Goal: Information Seeking & Learning: Learn about a topic

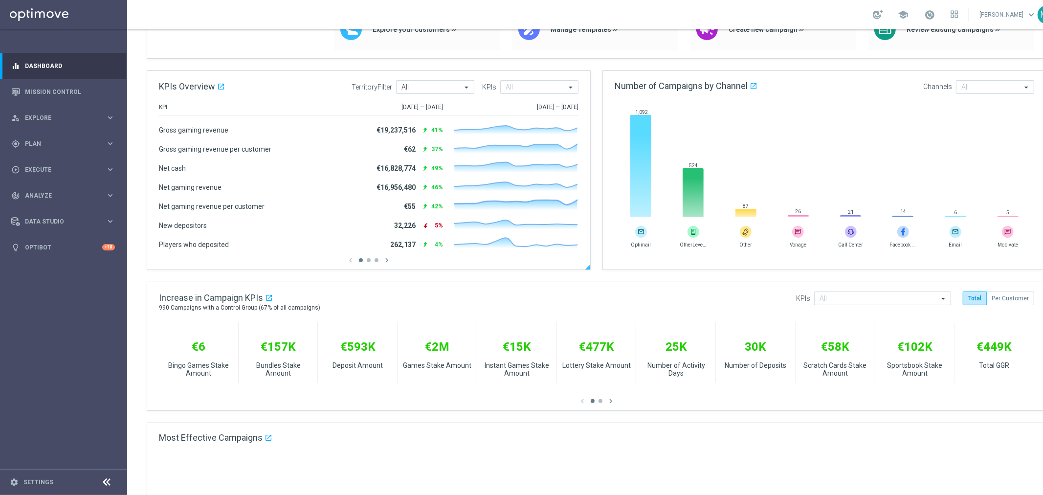
scroll to position [54, 0]
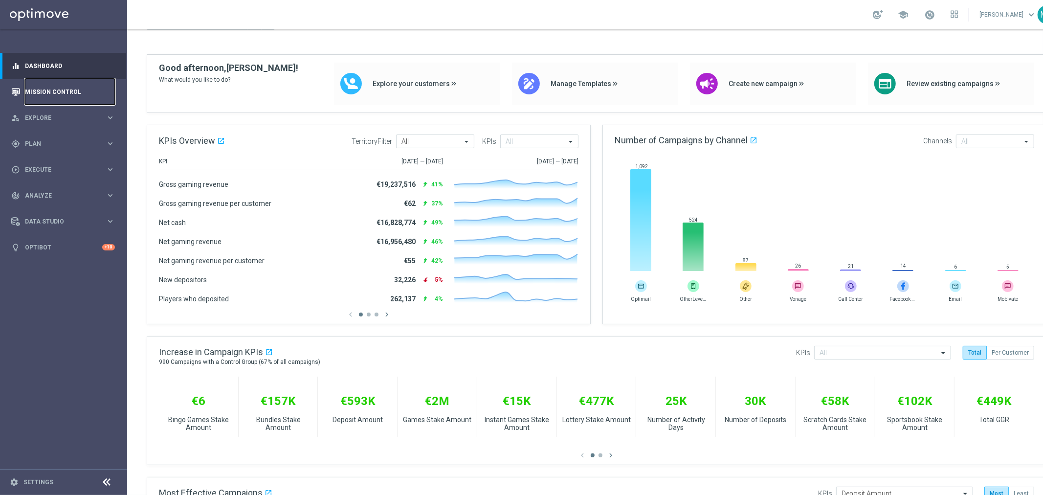
click at [72, 93] on link "Mission Control" at bounding box center [70, 92] width 90 height 26
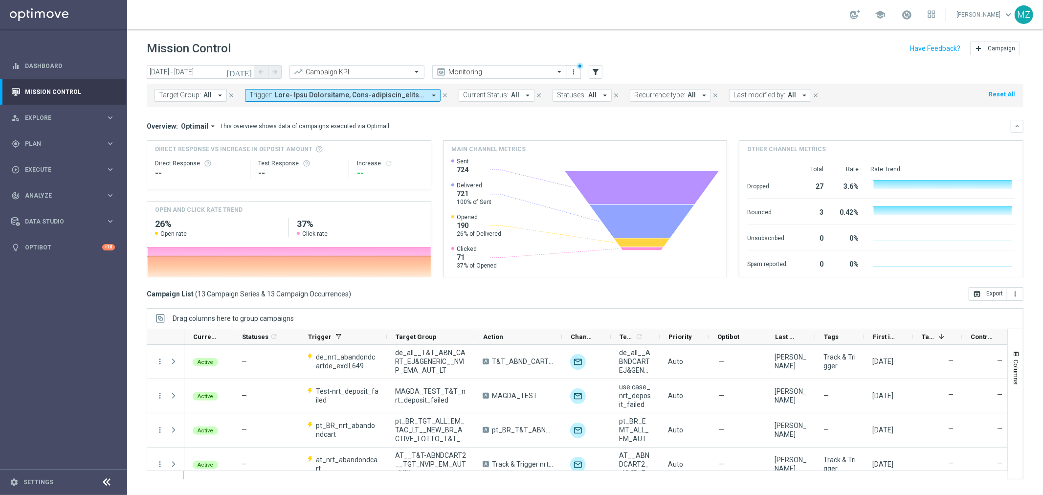
click at [246, 71] on icon "[DATE]" at bounding box center [239, 71] width 26 height 9
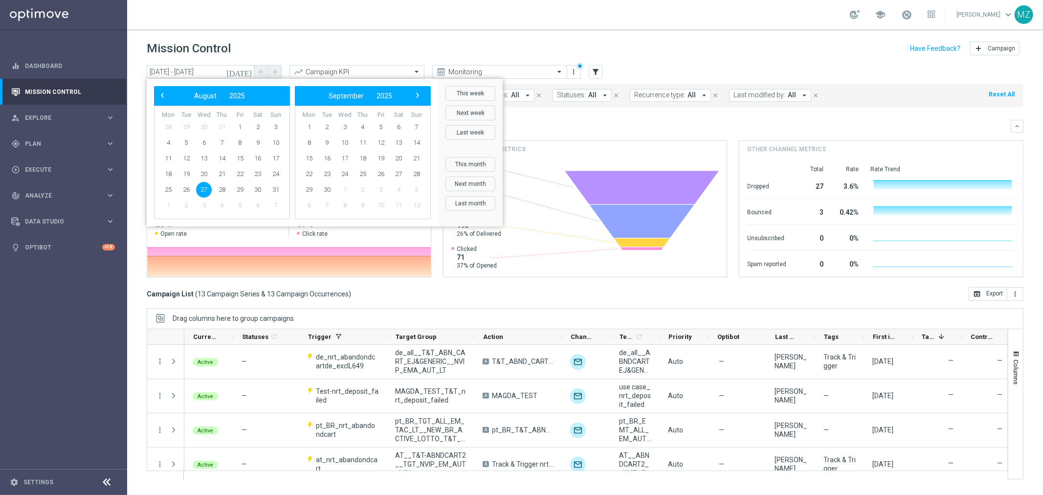
click at [295, 22] on div "school Magdalena Zazula keyboard_arrow_down MZ" at bounding box center [584, 14] width 915 height 29
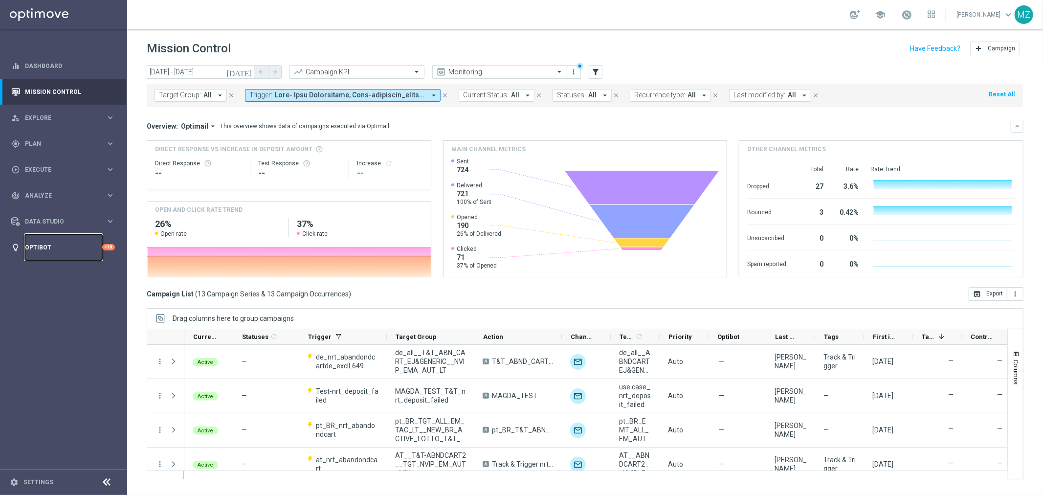
click at [49, 242] on link "Optibot" at bounding box center [63, 247] width 77 height 26
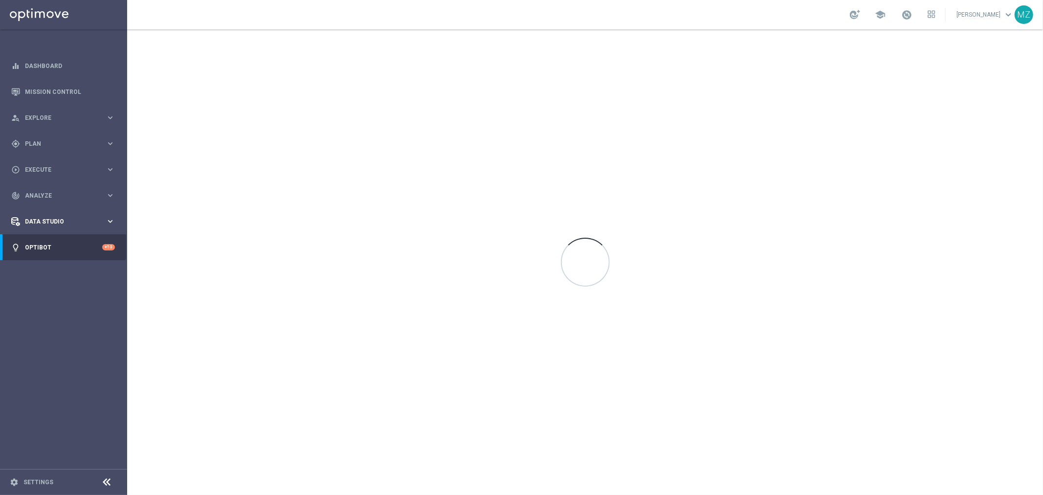
click at [63, 219] on span "Data Studio" at bounding box center [65, 221] width 81 height 6
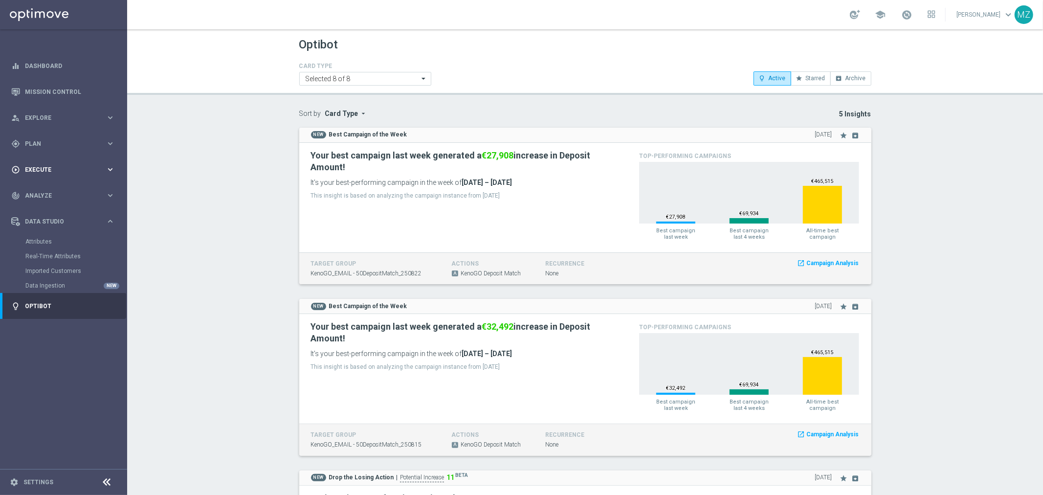
click at [66, 173] on div "play_circle_outline Execute" at bounding box center [58, 169] width 94 height 9
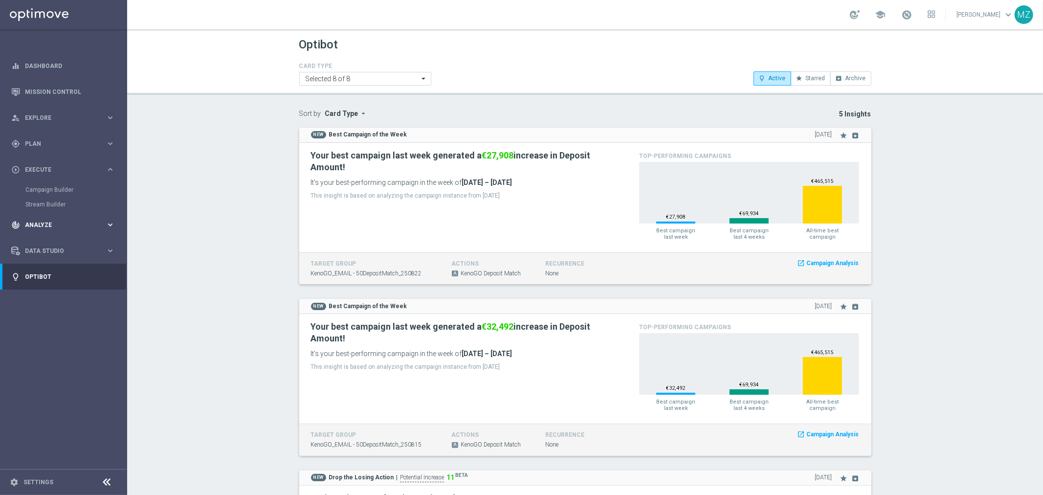
click at [60, 216] on div "track_changes Analyze keyboard_arrow_right" at bounding box center [63, 225] width 126 height 26
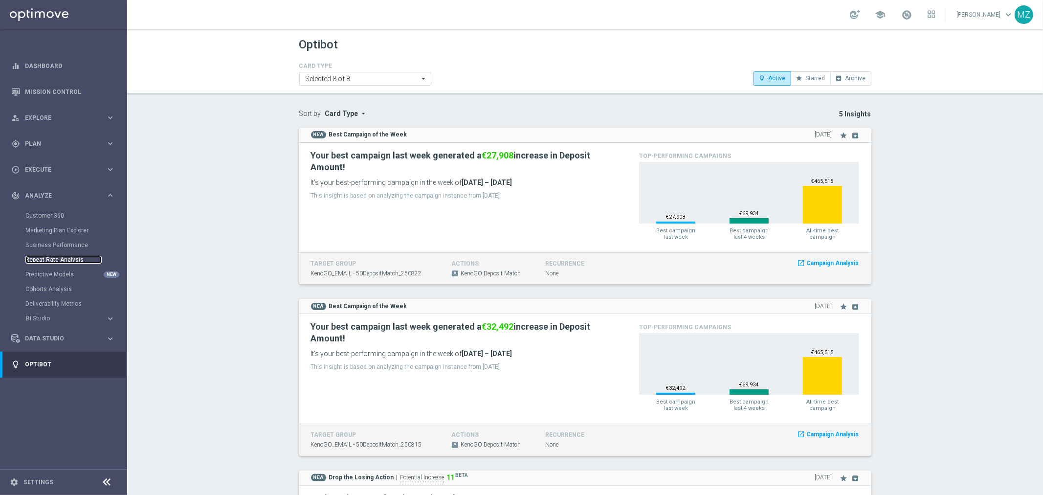
click at [45, 261] on link "Repeat Rate Analysis" at bounding box center [63, 260] width 76 height 8
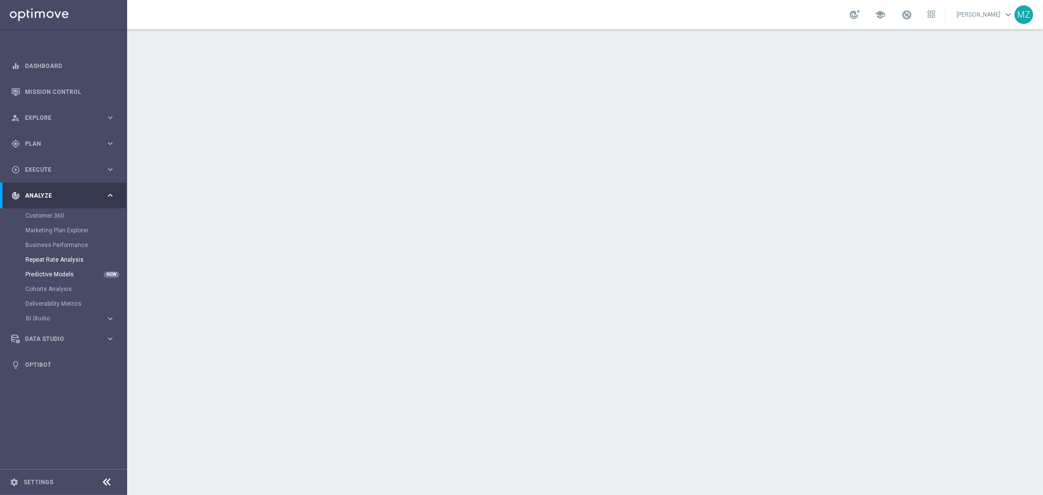
click at [57, 272] on link "Predictive Models" at bounding box center [63, 274] width 76 height 8
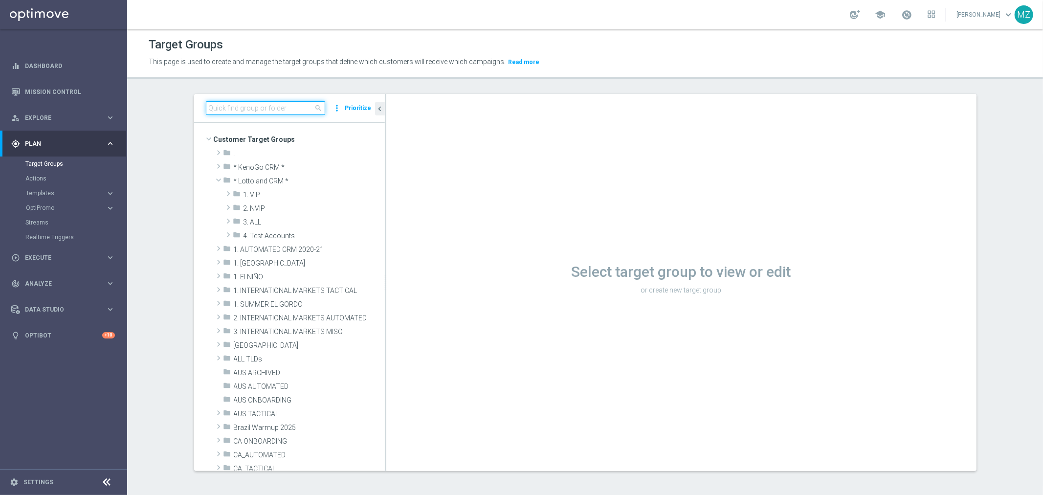
click at [272, 108] on input at bounding box center [265, 108] width 119 height 14
click at [214, 151] on span at bounding box center [219, 153] width 10 height 12
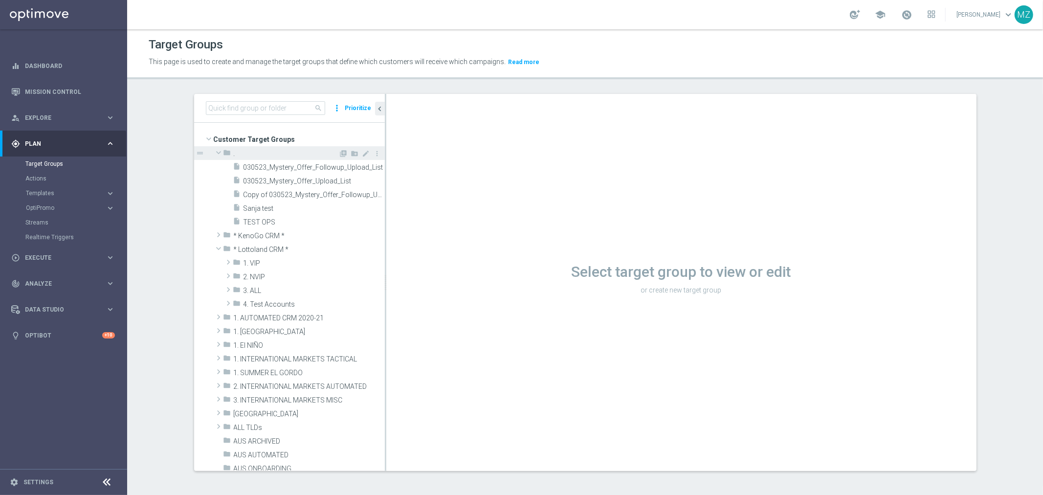
click at [213, 150] on span at bounding box center [219, 153] width 12 height 10
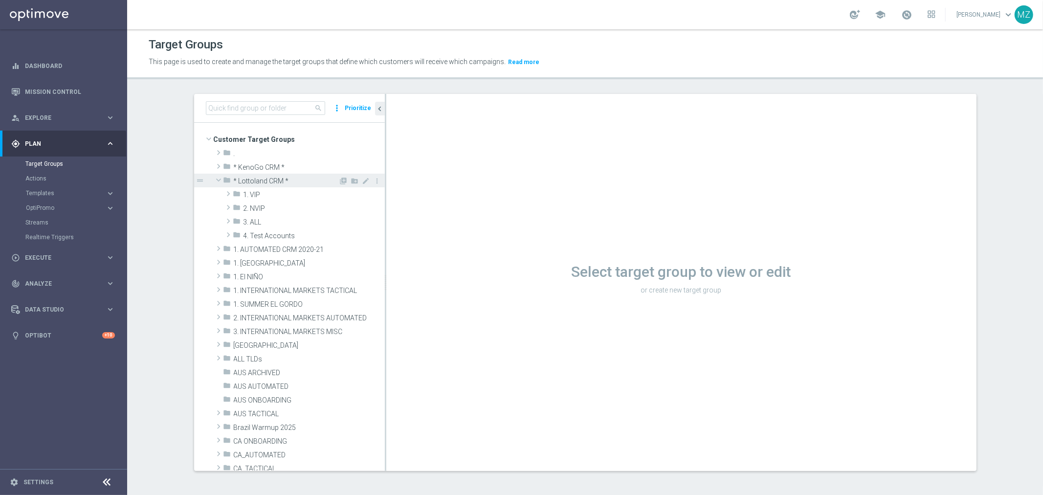
click at [216, 177] on span at bounding box center [219, 180] width 12 height 10
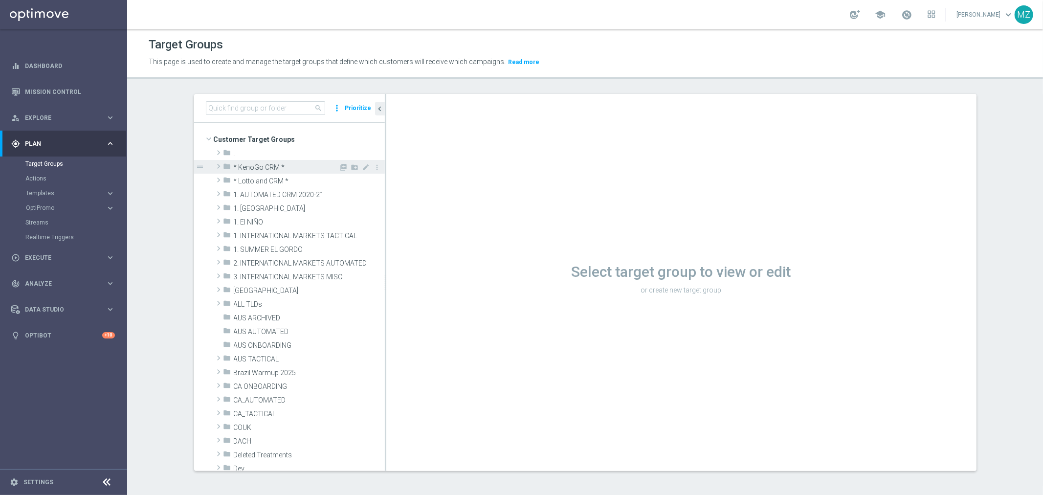
click at [214, 165] on span at bounding box center [219, 166] width 10 height 12
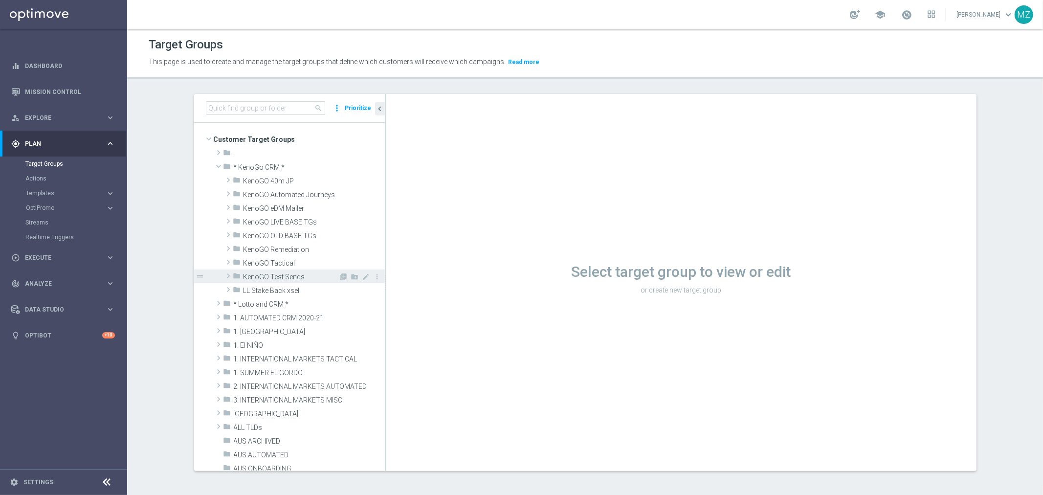
click at [223, 276] on span at bounding box center [228, 276] width 10 height 12
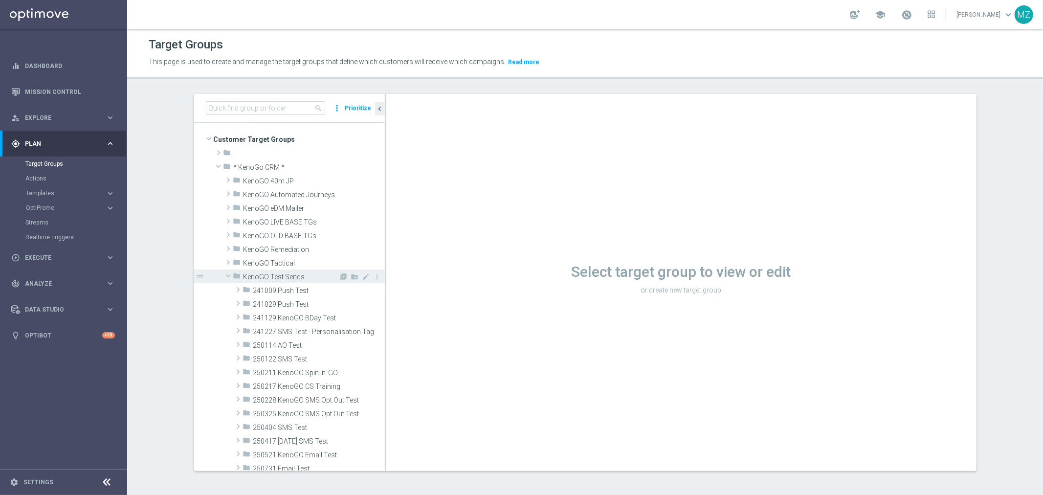
click at [223, 276] on span at bounding box center [228, 276] width 12 height 10
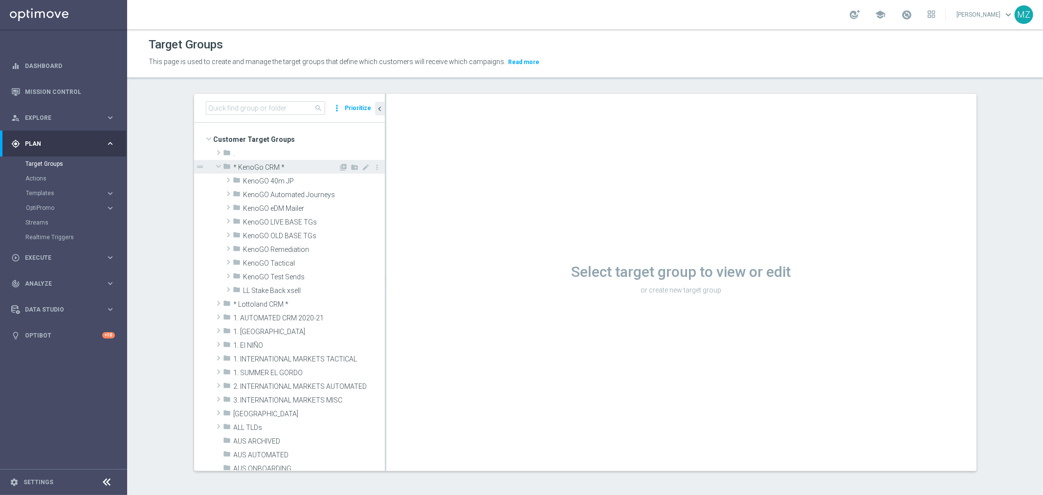
click at [213, 168] on span at bounding box center [219, 166] width 12 height 10
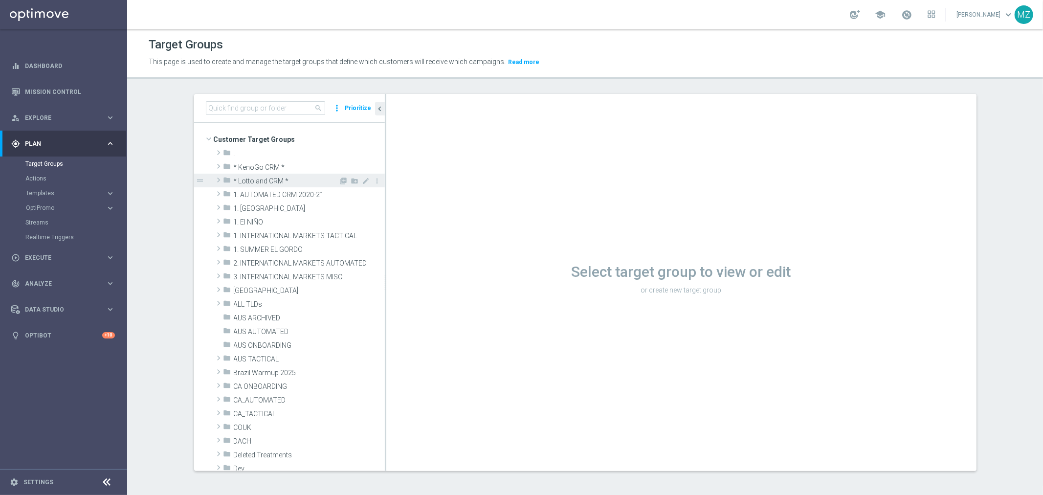
click at [215, 180] on span at bounding box center [219, 180] width 10 height 12
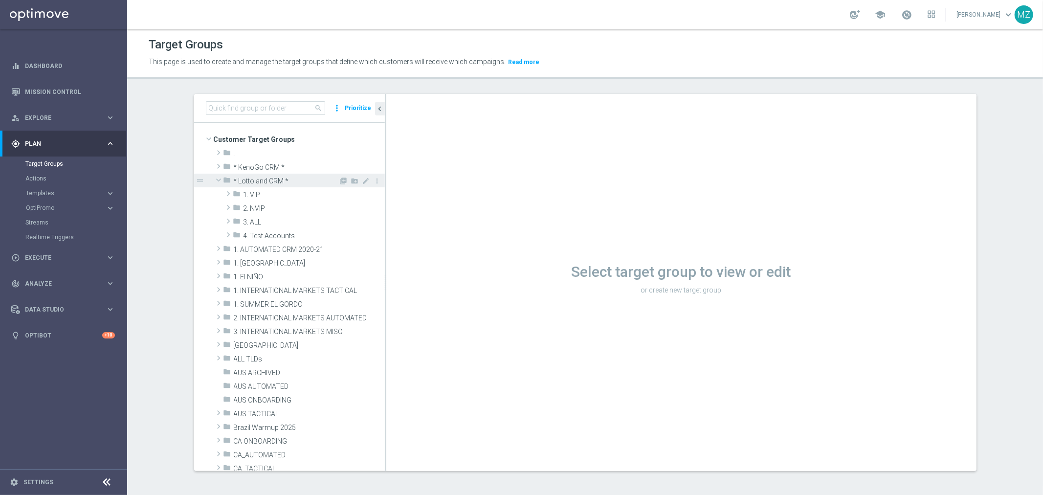
click at [213, 179] on span at bounding box center [219, 180] width 12 height 10
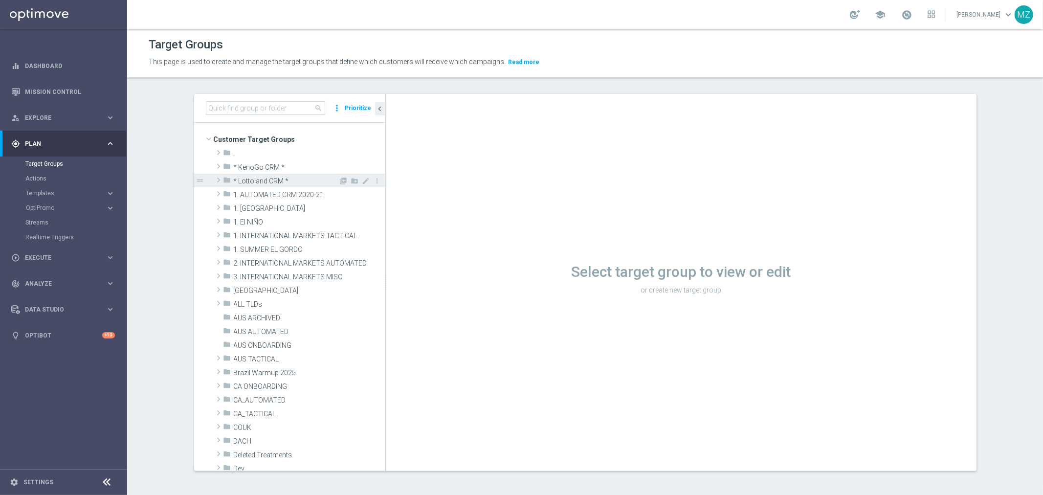
click at [214, 178] on span at bounding box center [219, 180] width 10 height 12
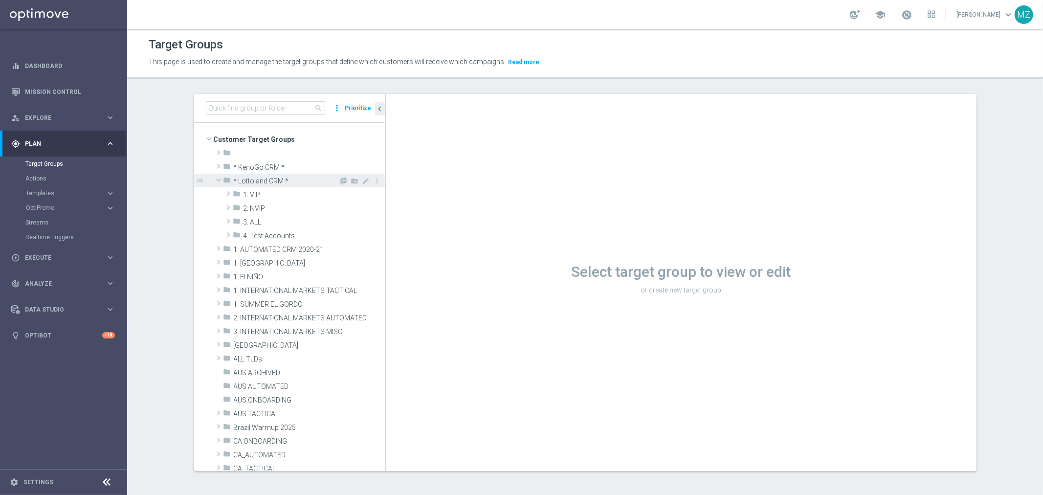
click at [214, 177] on span at bounding box center [219, 180] width 12 height 10
